Goal: Navigation & Orientation: Understand site structure

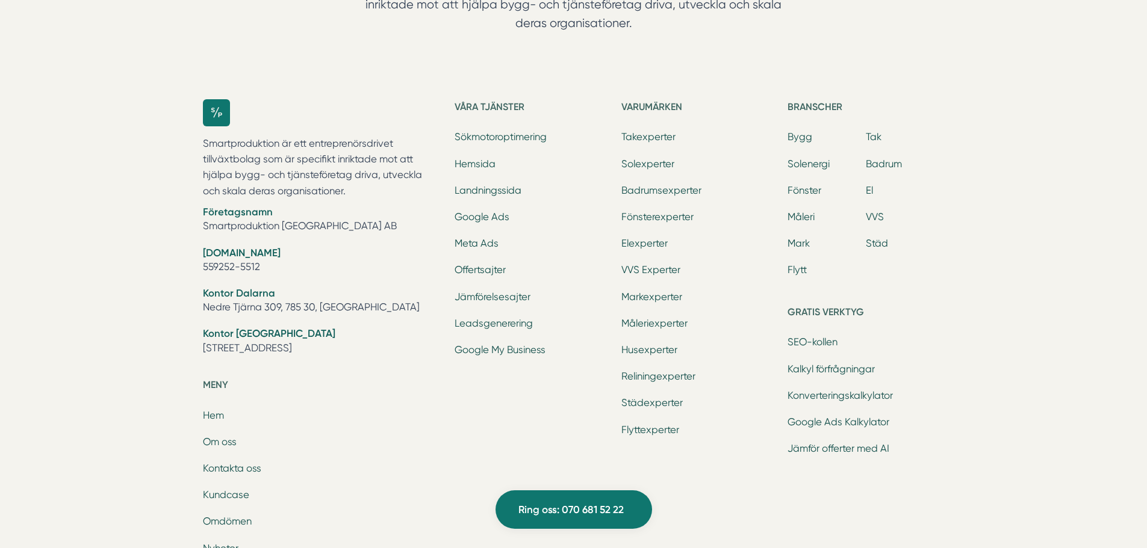
scroll to position [3765, 0]
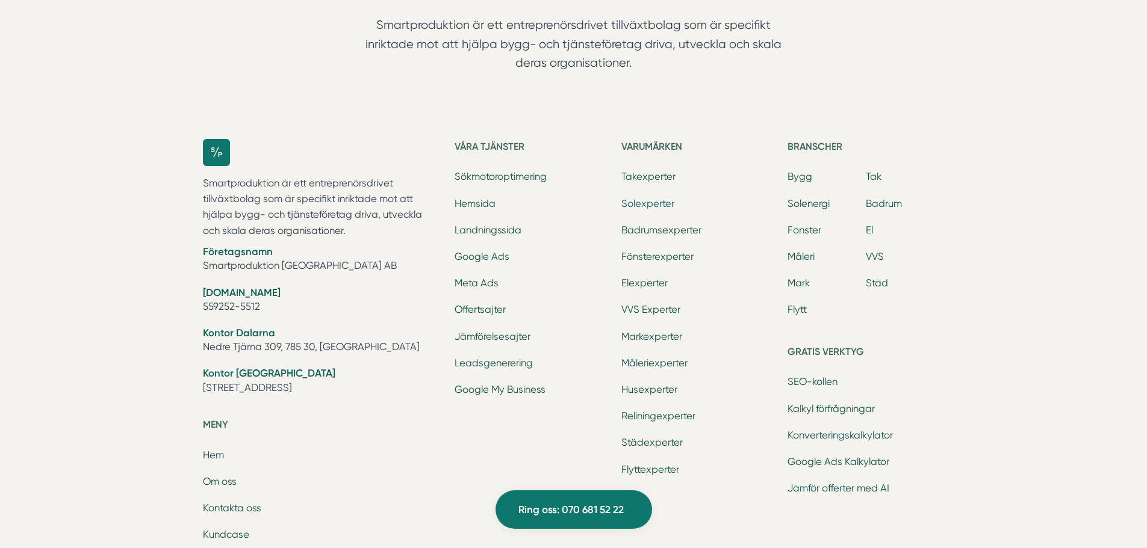
click at [642, 205] on link "Solexperter" at bounding box center [647, 203] width 53 height 11
click at [657, 235] on link "Badrumsexperter" at bounding box center [661, 230] width 80 height 11
drag, startPoint x: 356, startPoint y: 207, endPoint x: 194, endPoint y: 206, distance: 161.3
click at [189, 207] on div "Smartproduktion är ett entreprenörsdrivet tillväxtbolag som är specifikt inrikt…" at bounding box center [573, 442] width 771 height 645
click at [400, 367] on li "Kontor [GEOGRAPHIC_DATA] [STREET_ADDRESS]" at bounding box center [322, 382] width 238 height 31
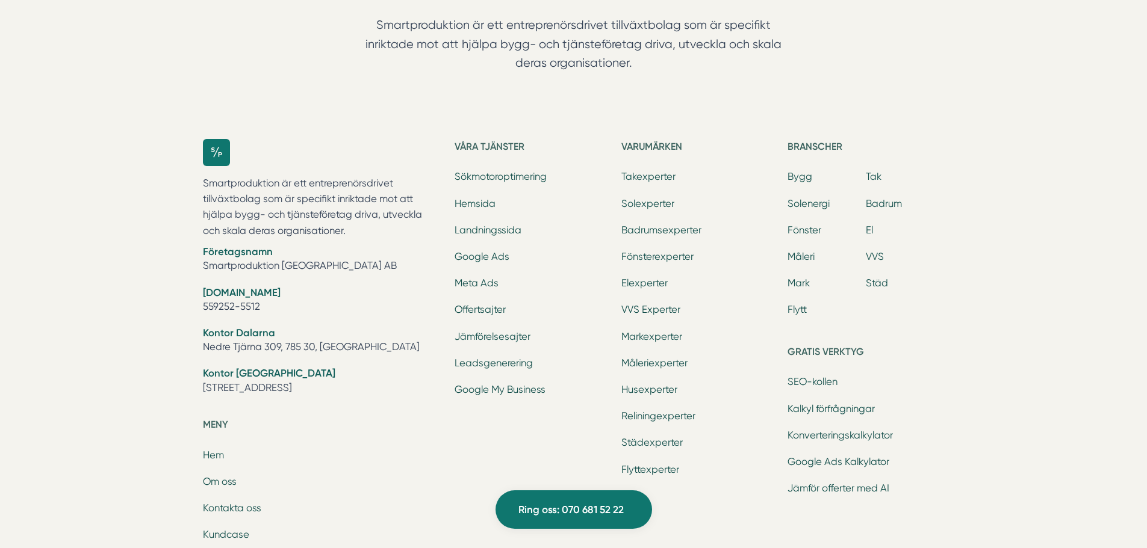
drag, startPoint x: 367, startPoint y: 252, endPoint x: 208, endPoint y: 247, distance: 159.6
click at [200, 247] on div "Smartproduktion är ett entreprenörsdrivet tillväxtbolag som är specifikt inrikt…" at bounding box center [573, 442] width 771 height 645
click at [1022, 144] on div "Ring oss 070 681 52 22 Smartproduktion är ett entreprenörsdrivet tillväxtbolag …" at bounding box center [573, 353] width 1147 height 824
